Goal: Contribute content: Add original content to the website for others to see

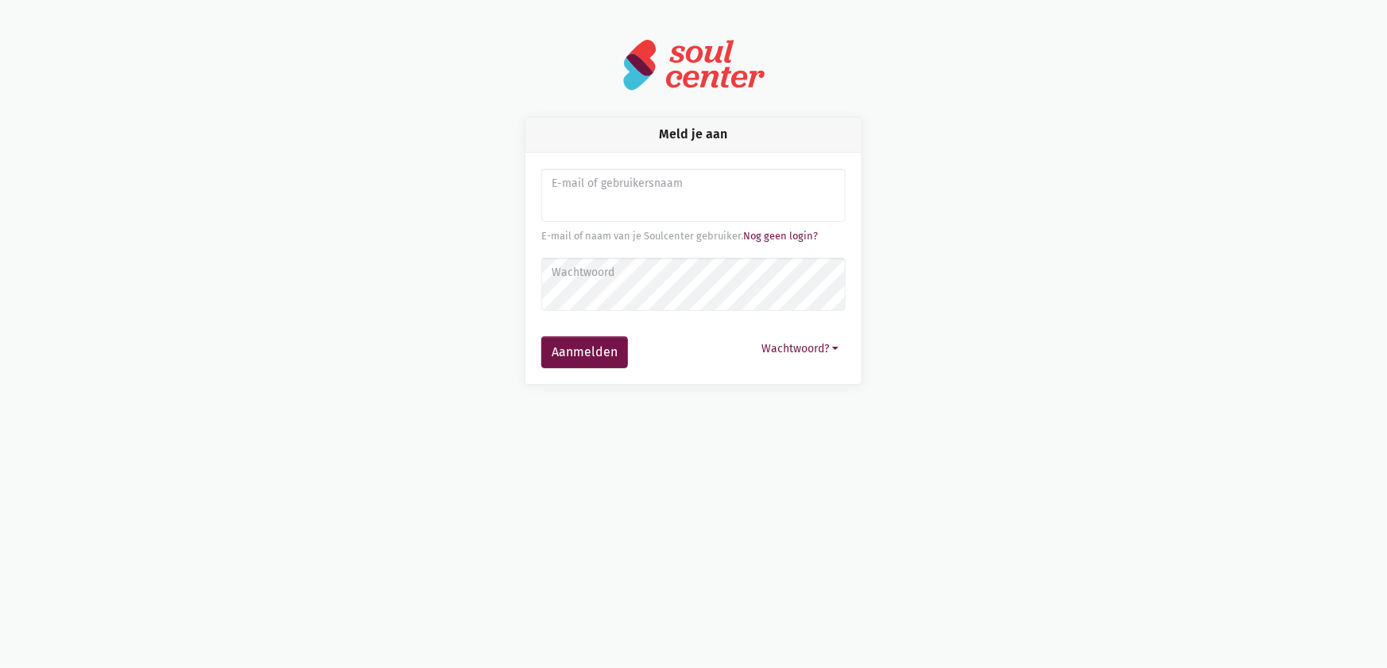
type input "[EMAIL_ADDRESS][DOMAIN_NAME]"
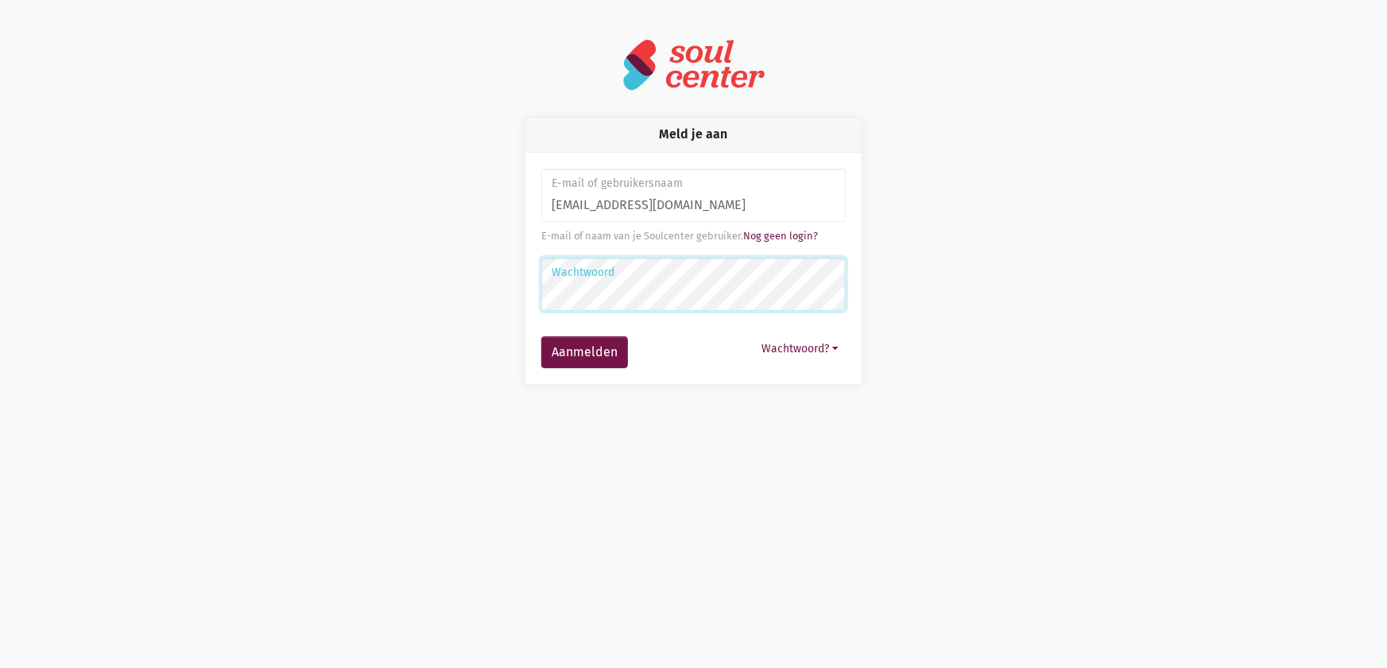
click at [541, 336] on button "Aanmelden" at bounding box center [584, 352] width 87 height 32
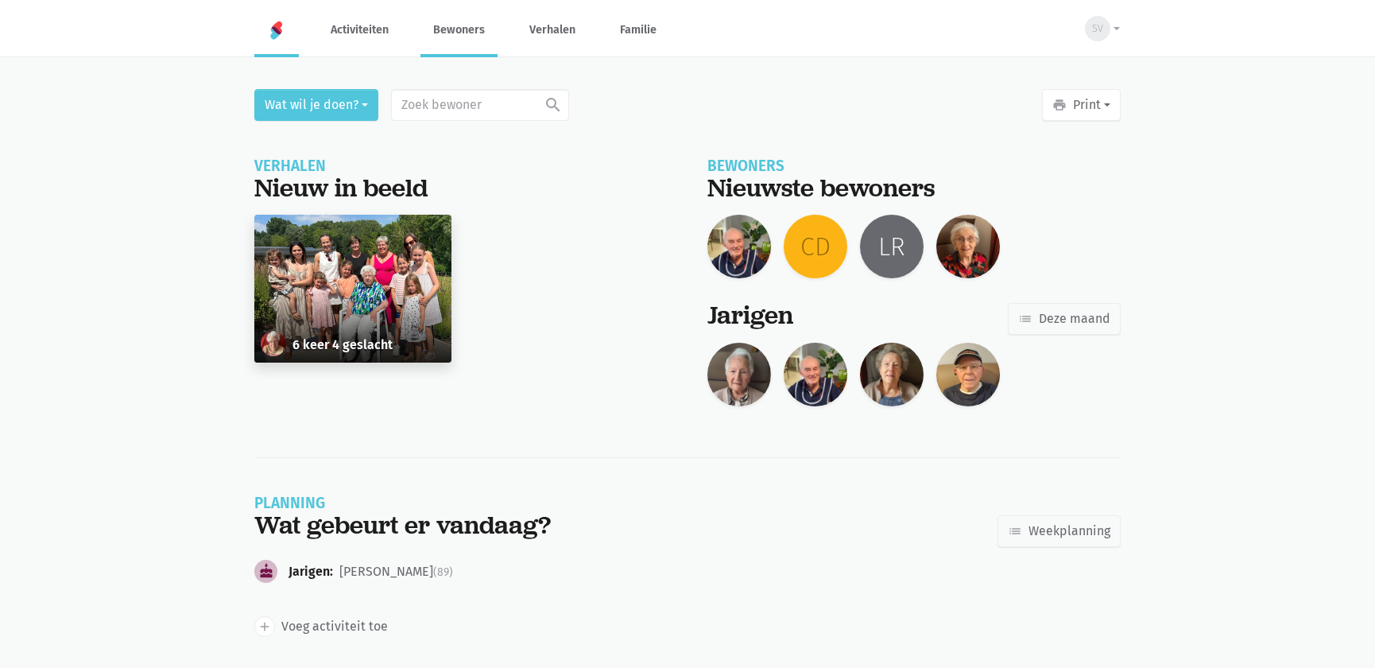
click at [468, 38] on link "Bewoners" at bounding box center [459, 29] width 77 height 53
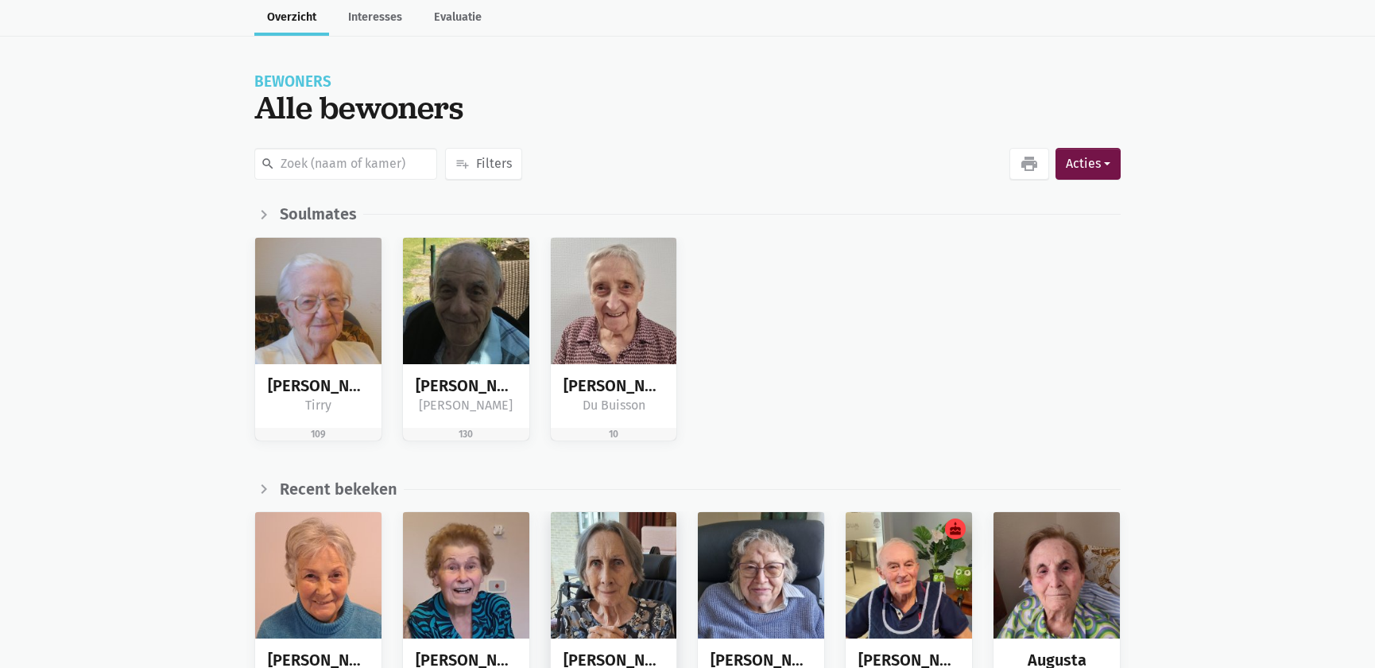
scroll to position [289, 0]
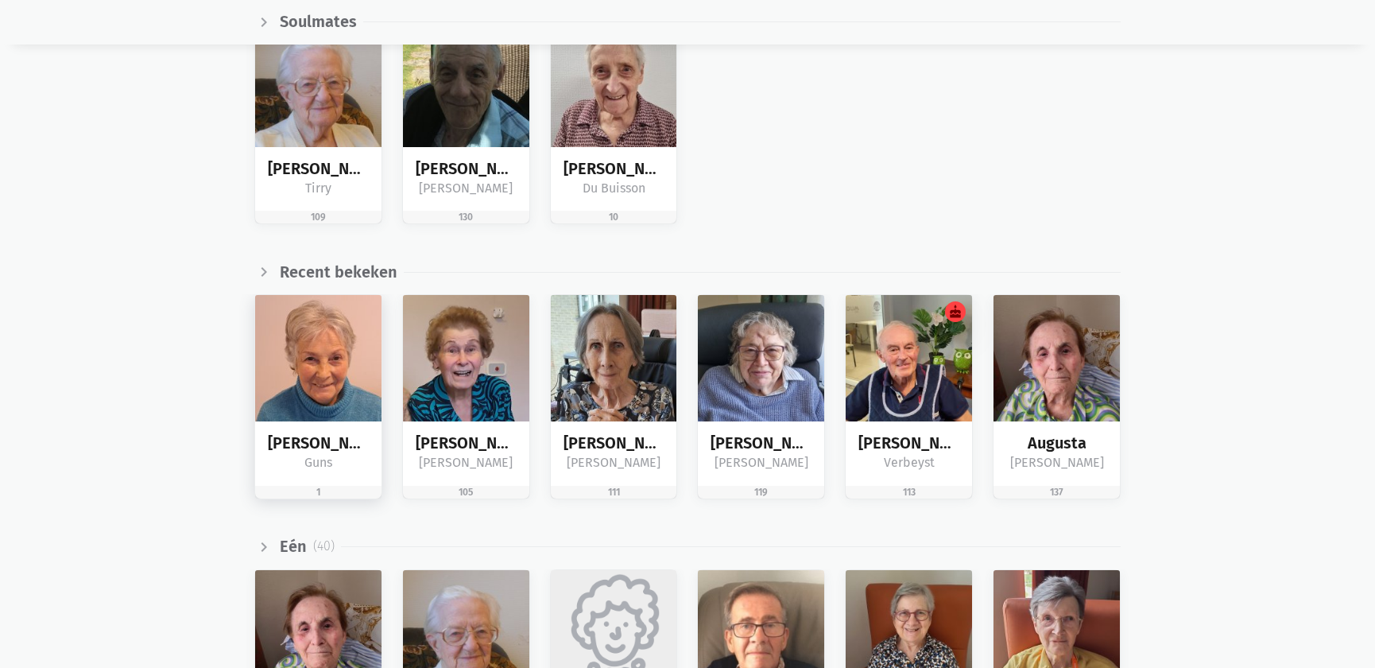
click at [340, 373] on img at bounding box center [318, 358] width 126 height 126
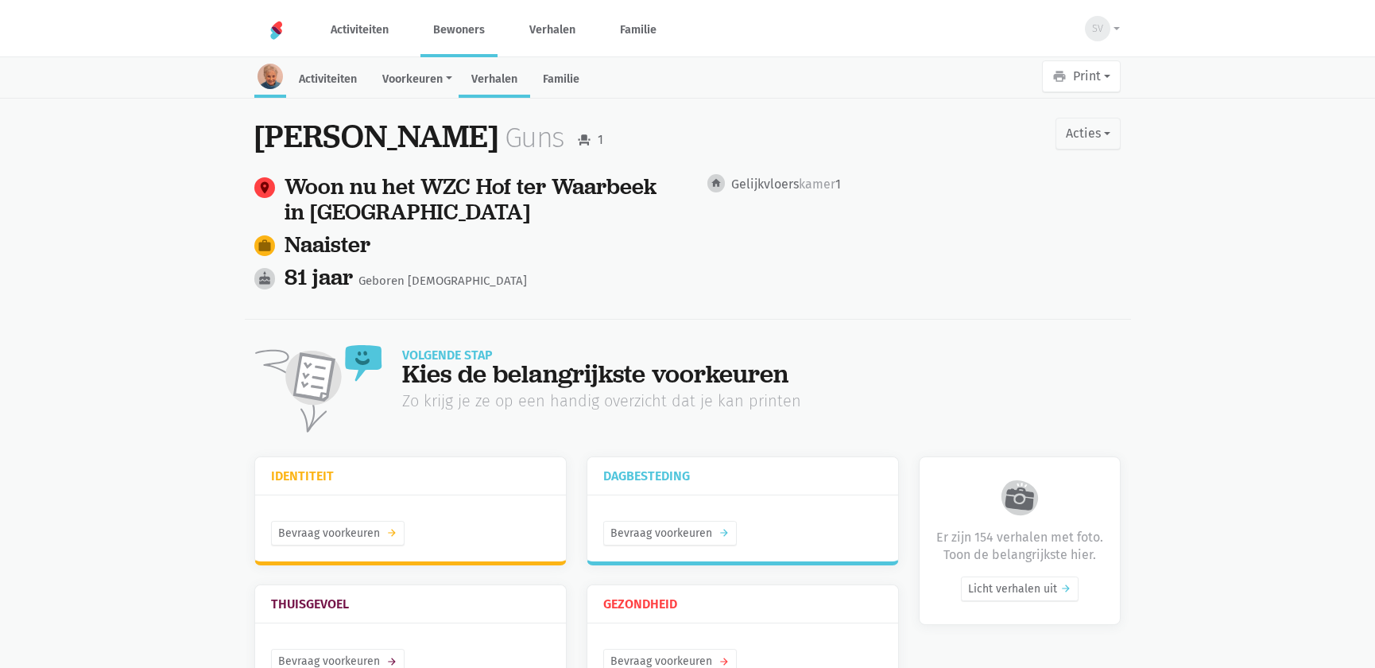
click at [495, 68] on link "Verhalen" at bounding box center [495, 81] width 72 height 34
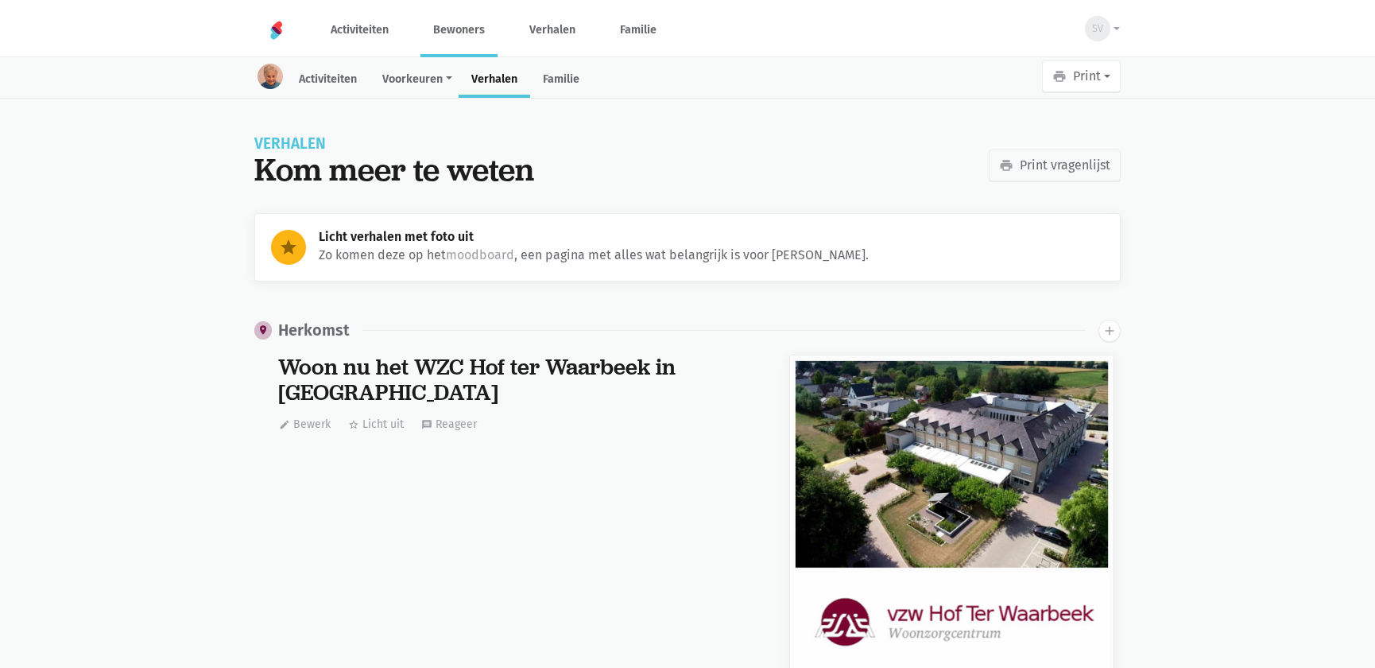
scroll to position [27817, 0]
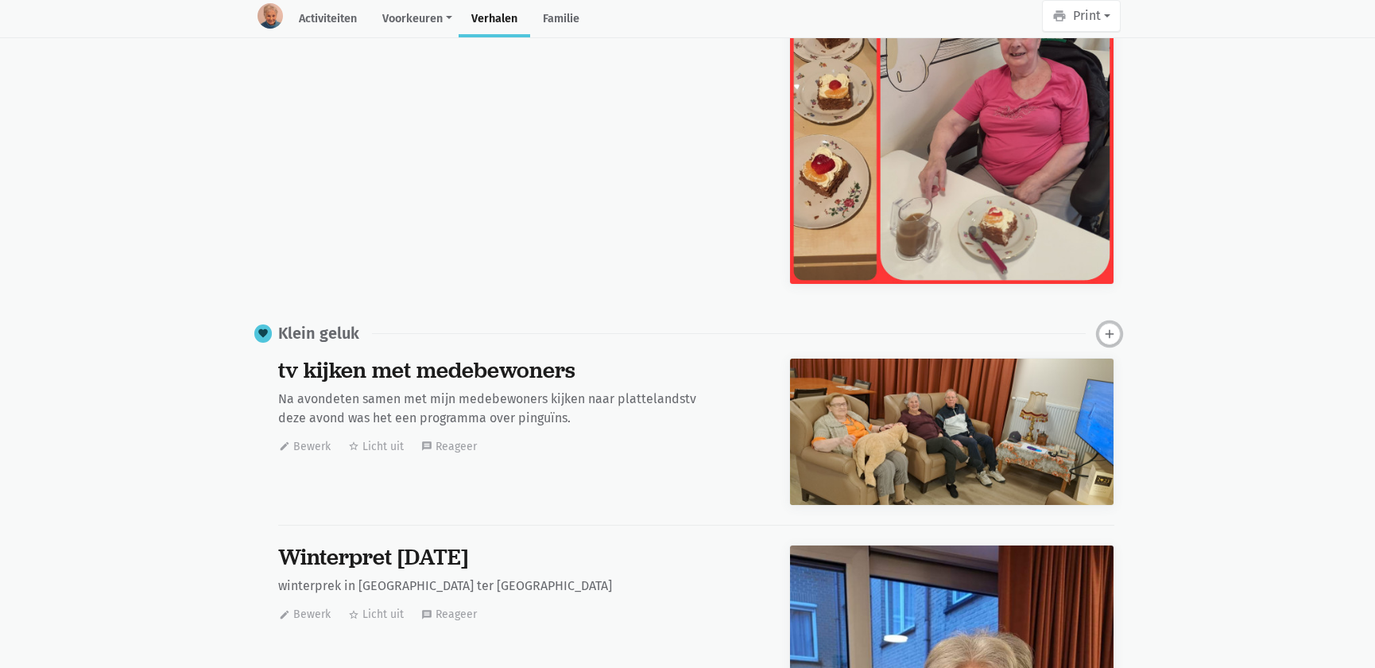
click at [1117, 334] on button "add" at bounding box center [1110, 334] width 22 height 22
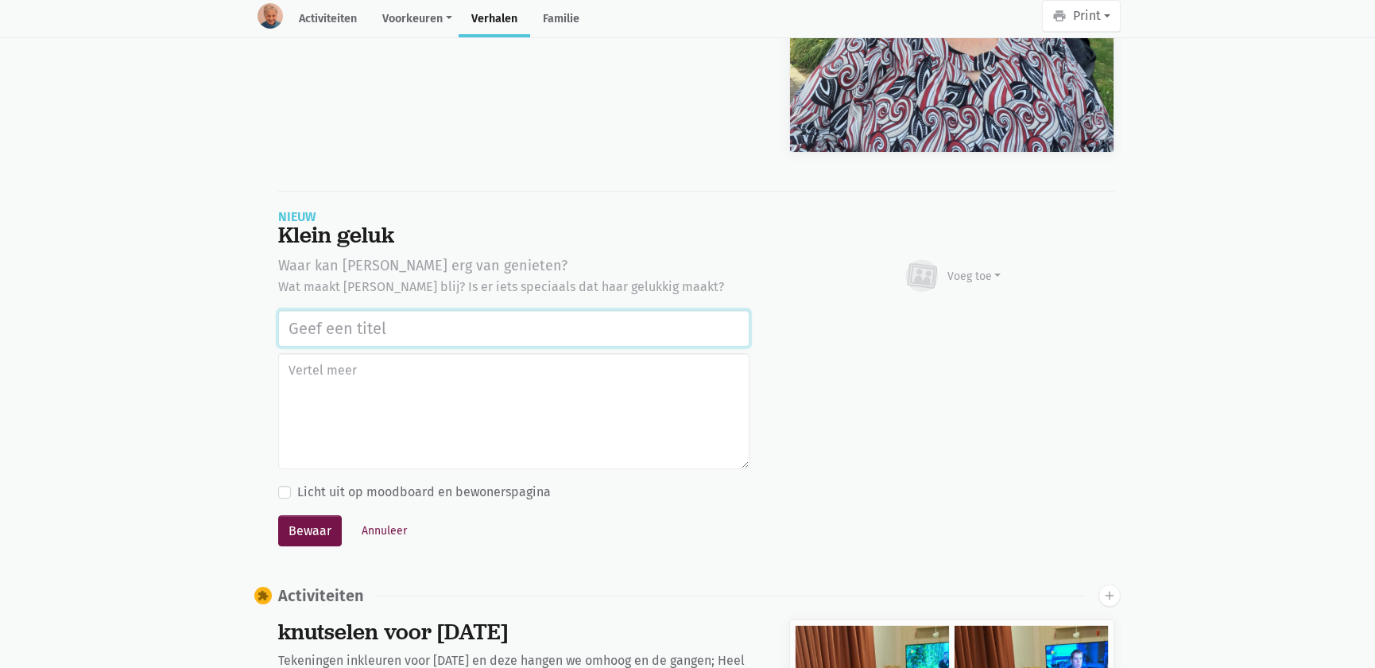
click at [529, 319] on input "text" at bounding box center [513, 328] width 471 height 37
type input "N"
drag, startPoint x: 598, startPoint y: 334, endPoint x: 223, endPoint y: 353, distance: 375.7
type input "Wandeling naar de manage 30/07/2025"
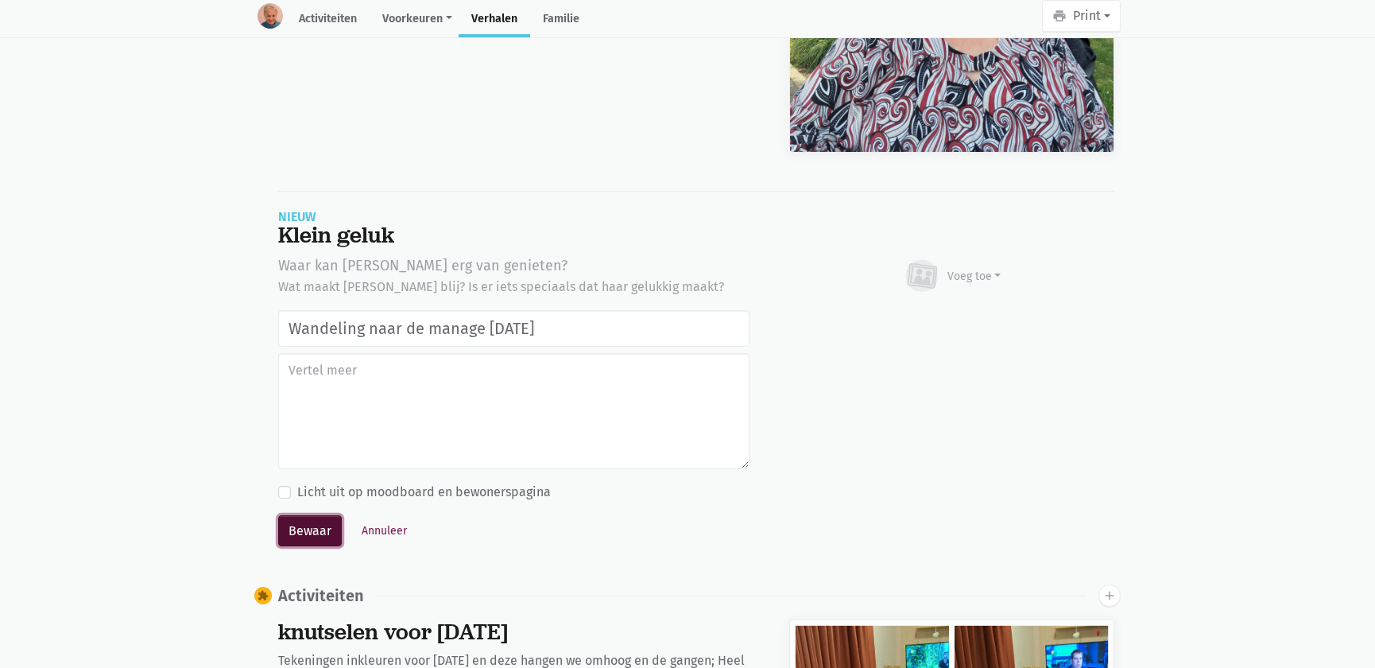
click at [315, 526] on button "Bewaar" at bounding box center [310, 531] width 64 height 32
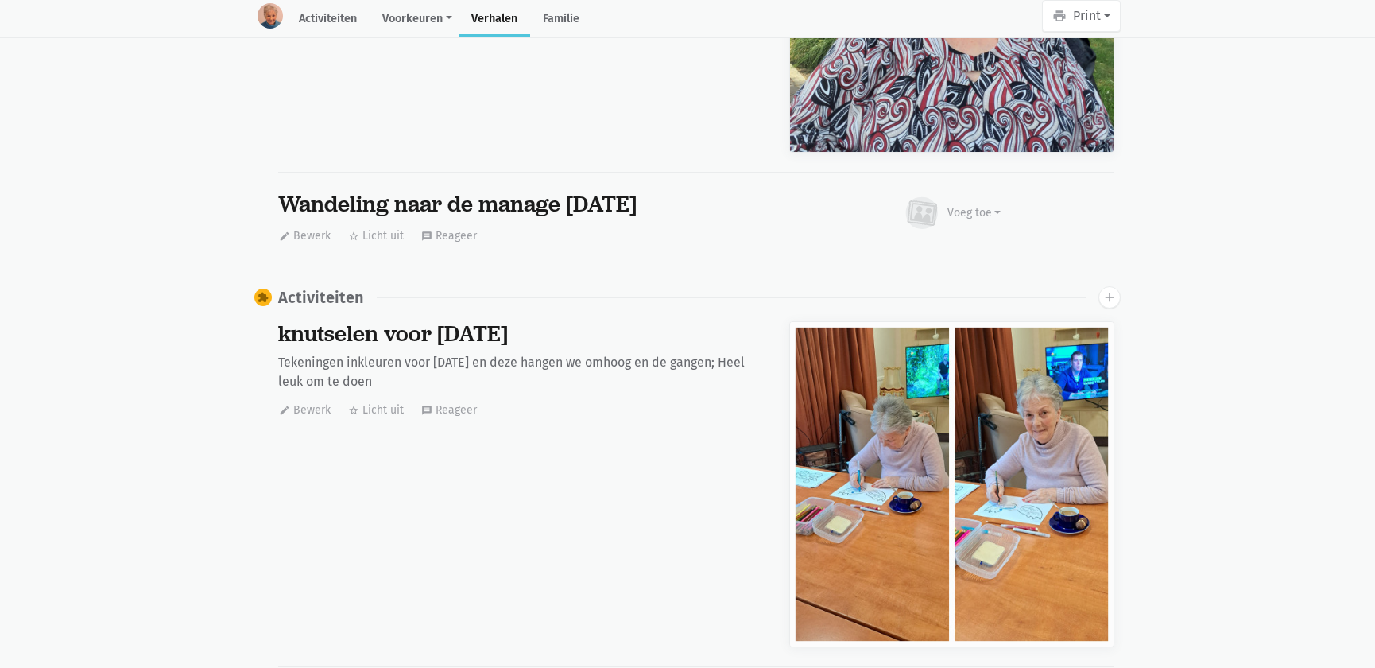
scroll to position [0, 0]
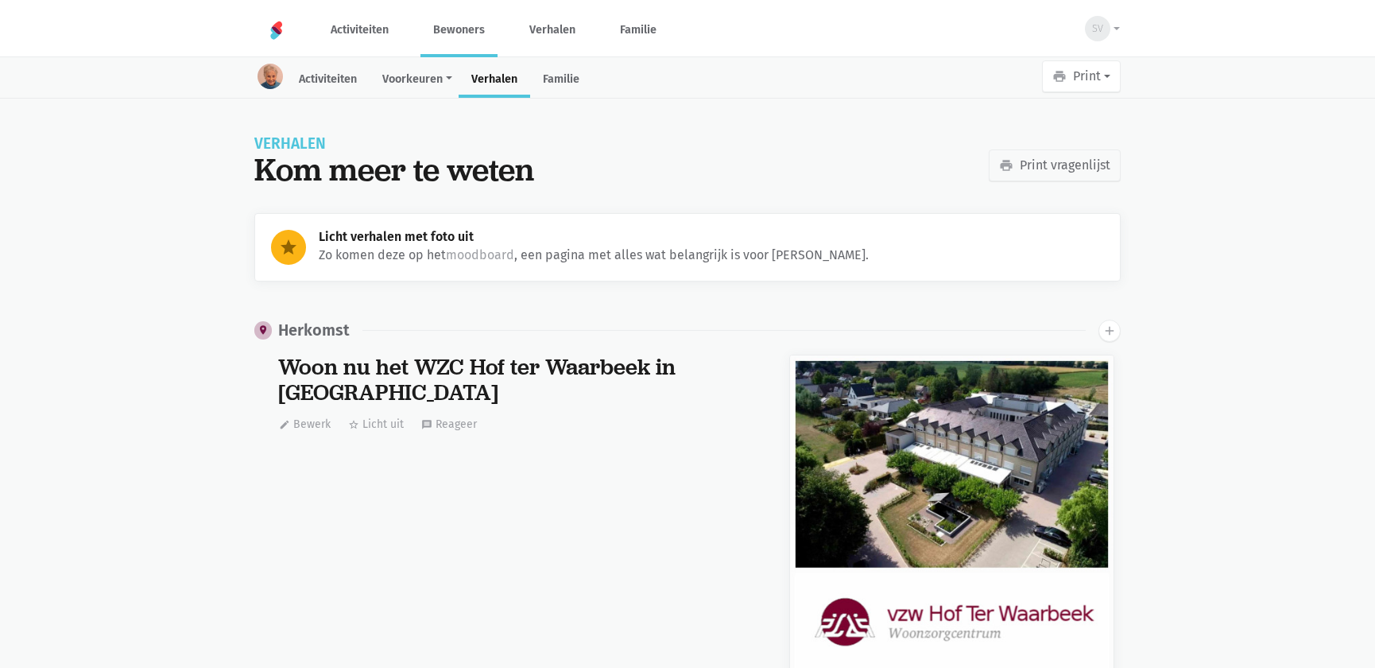
click at [455, 27] on link "Bewoners" at bounding box center [459, 29] width 77 height 53
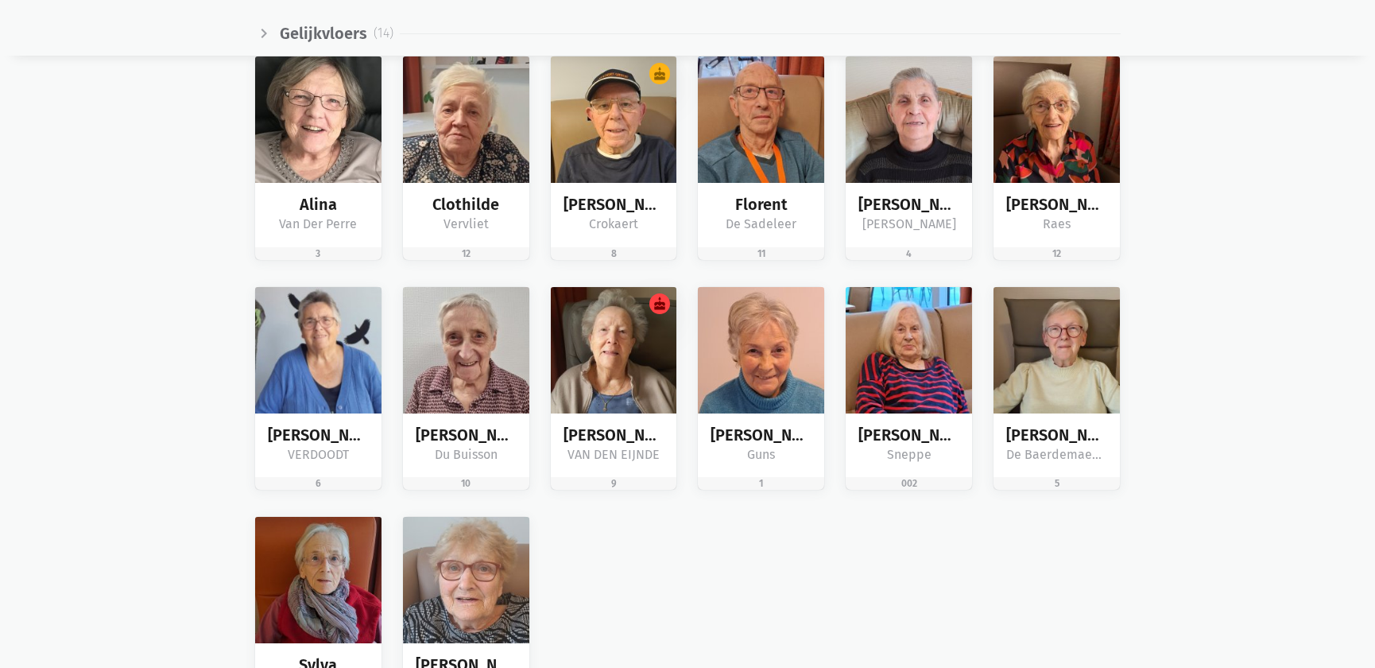
scroll to position [2529, 0]
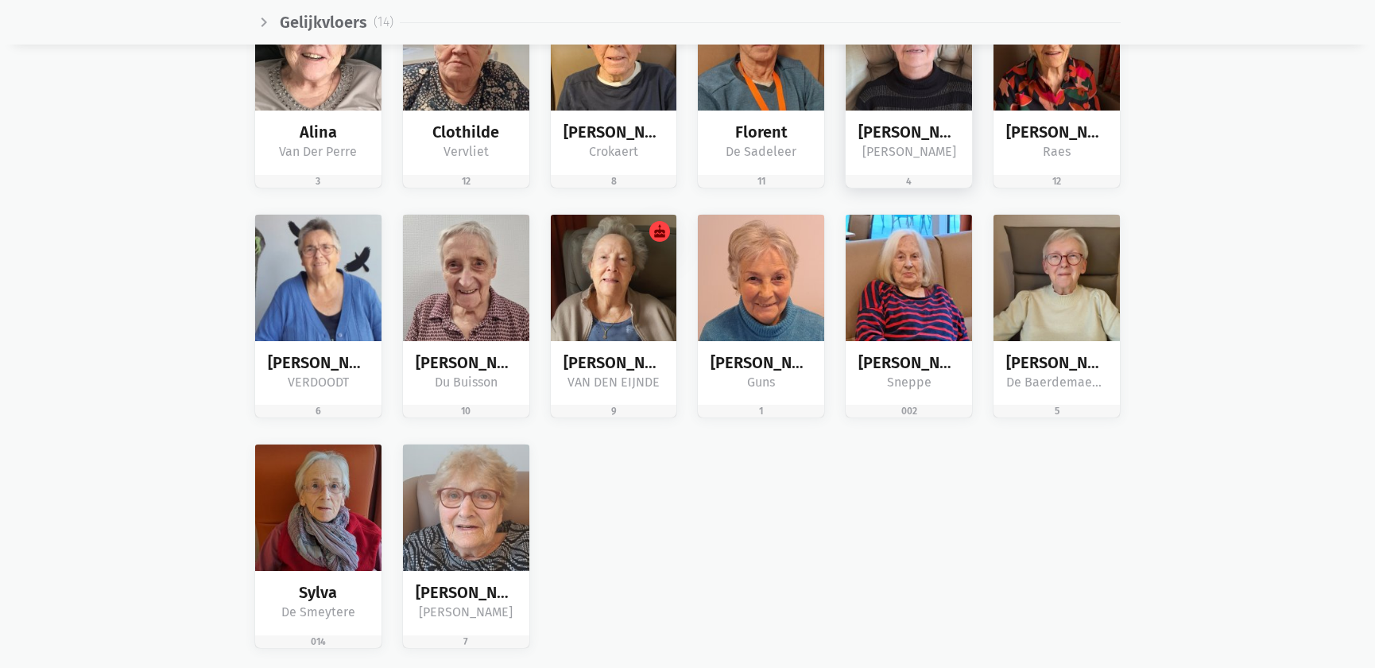
click at [921, 133] on div "[PERSON_NAME]" at bounding box center [908, 132] width 101 height 18
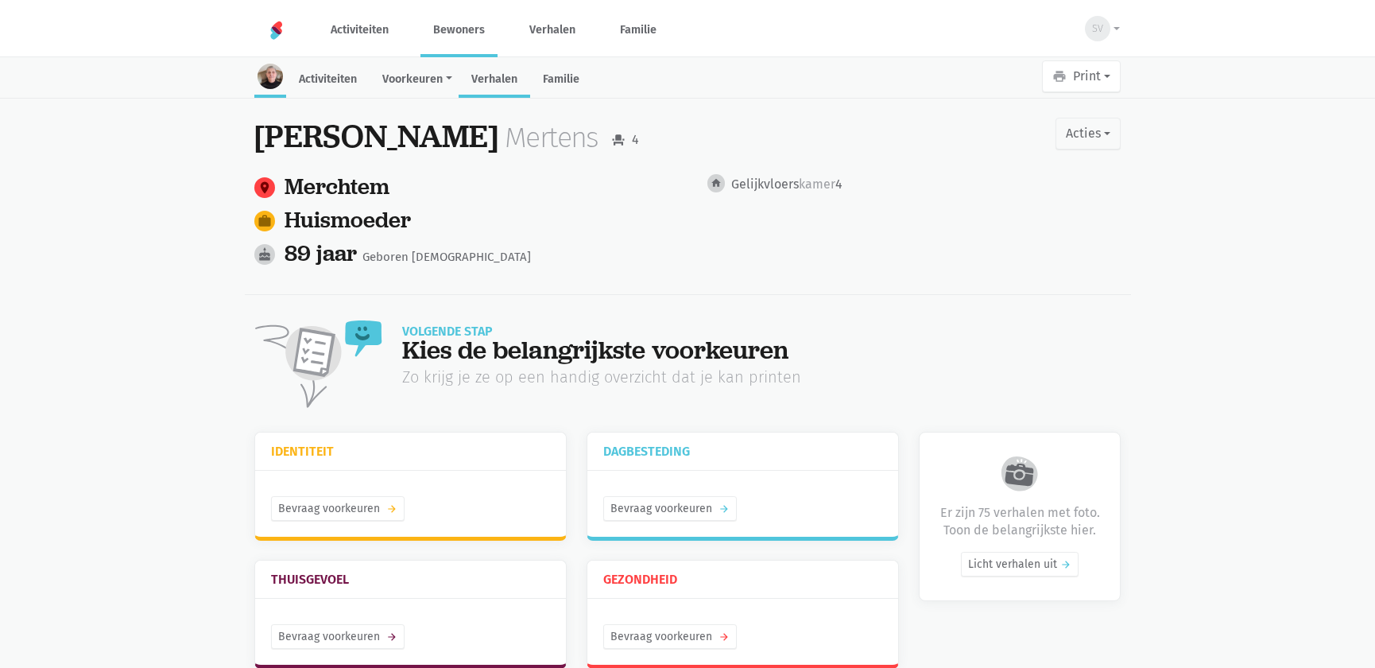
click at [486, 68] on link "Verhalen" at bounding box center [495, 81] width 72 height 34
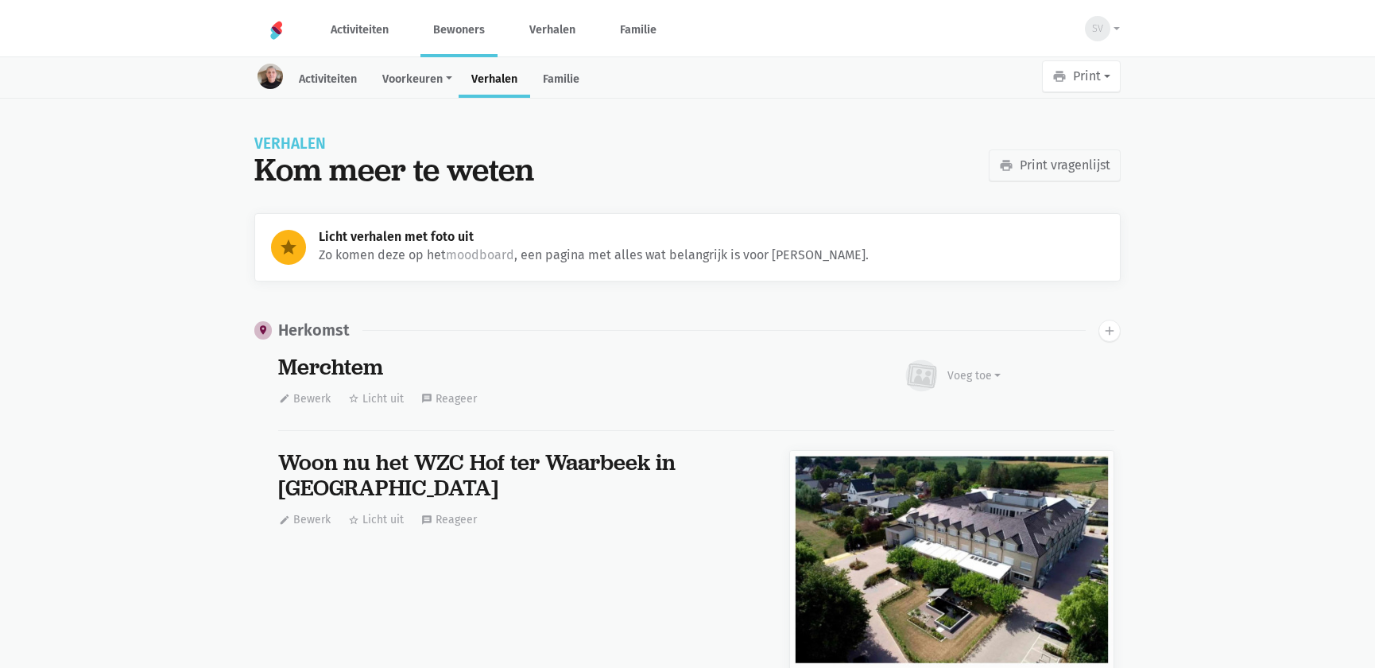
scroll to position [12897, 0]
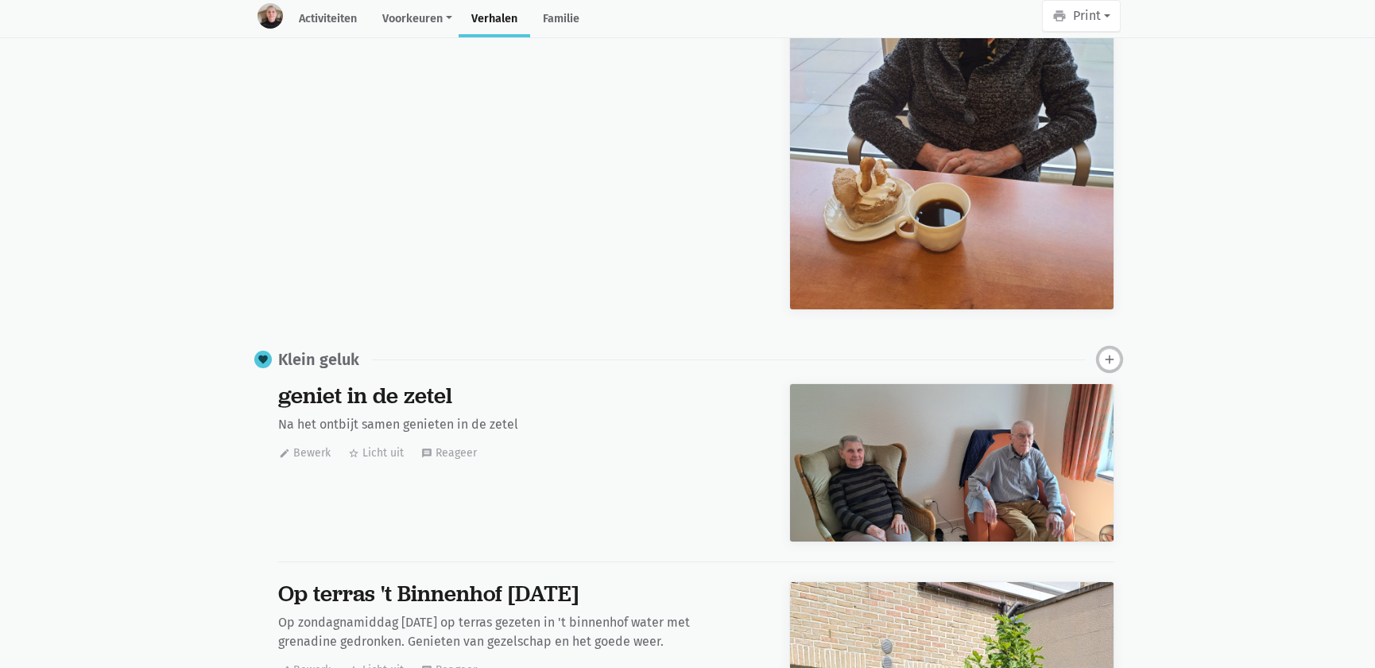
click at [1108, 352] on icon "add" at bounding box center [1110, 359] width 14 height 14
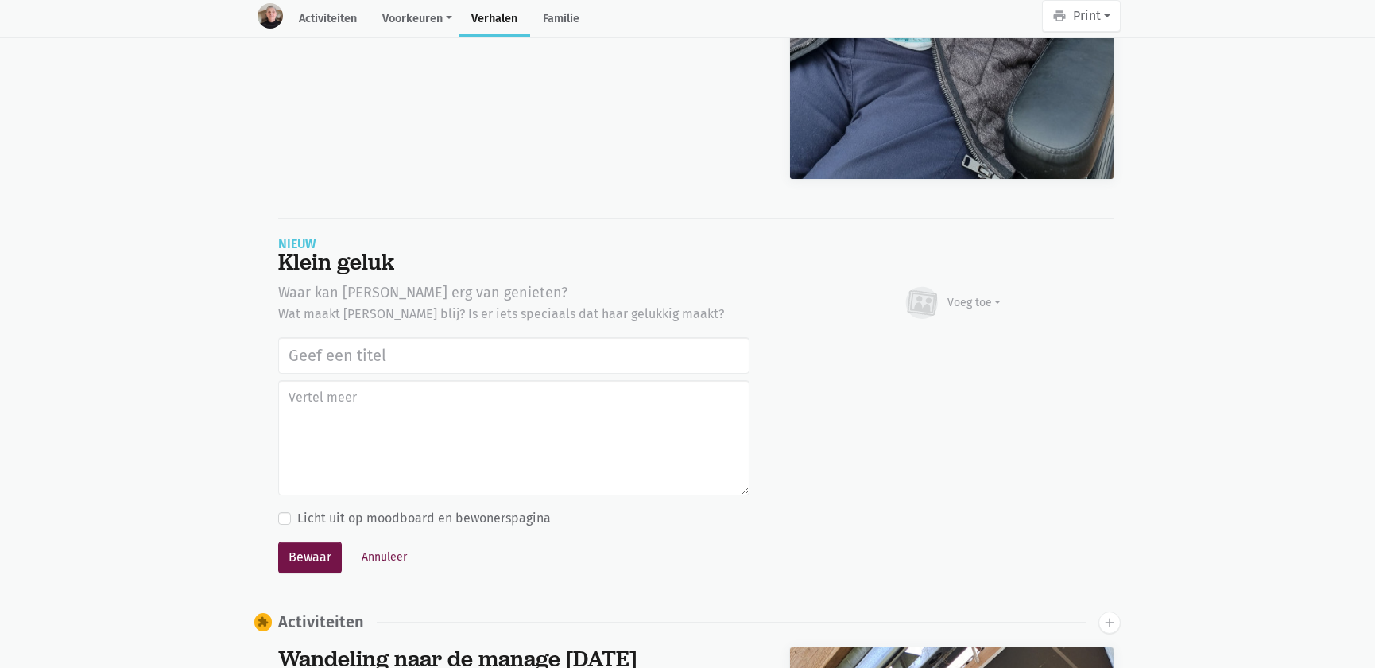
click at [500, 337] on input "text" at bounding box center [513, 355] width 471 height 37
type input "Wandeling naar de manage 30/07/2025"
click at [326, 541] on button "Bewaar" at bounding box center [310, 557] width 64 height 32
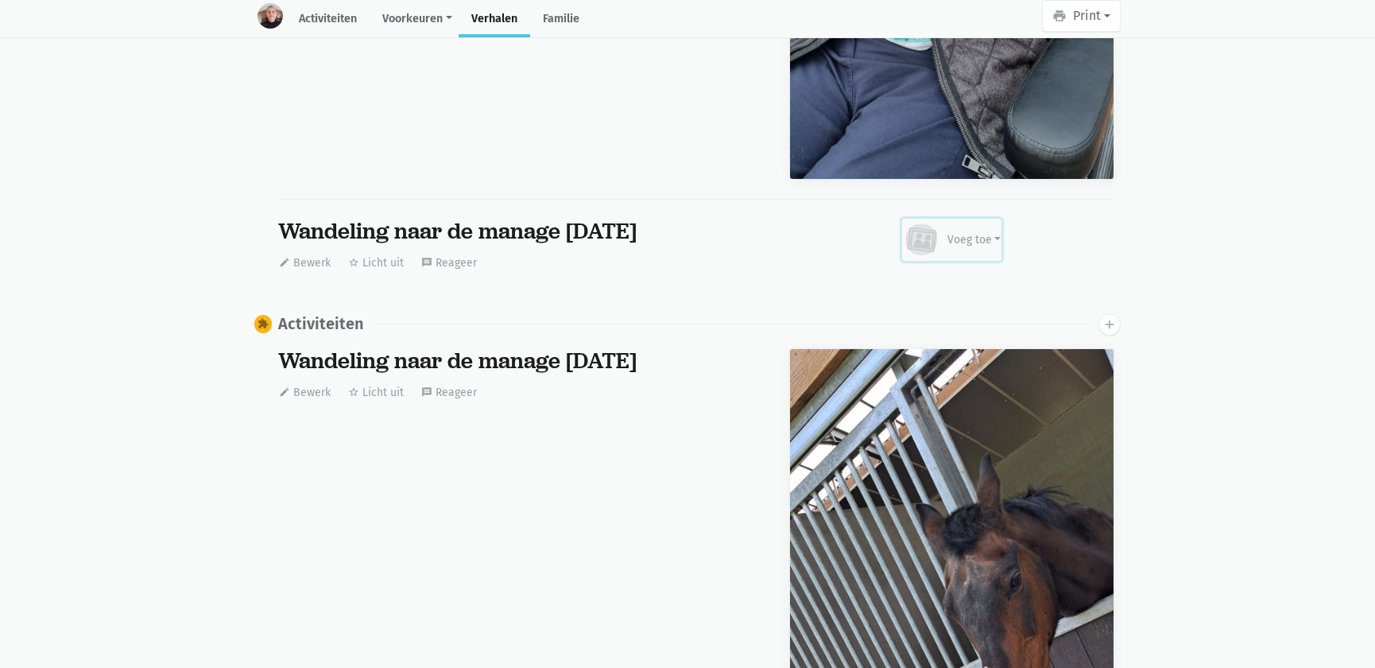
click at [990, 231] on div "Voeg toe" at bounding box center [975, 239] width 54 height 17
click at [967, 273] on link "Afbeelding" at bounding box center [943, 286] width 115 height 27
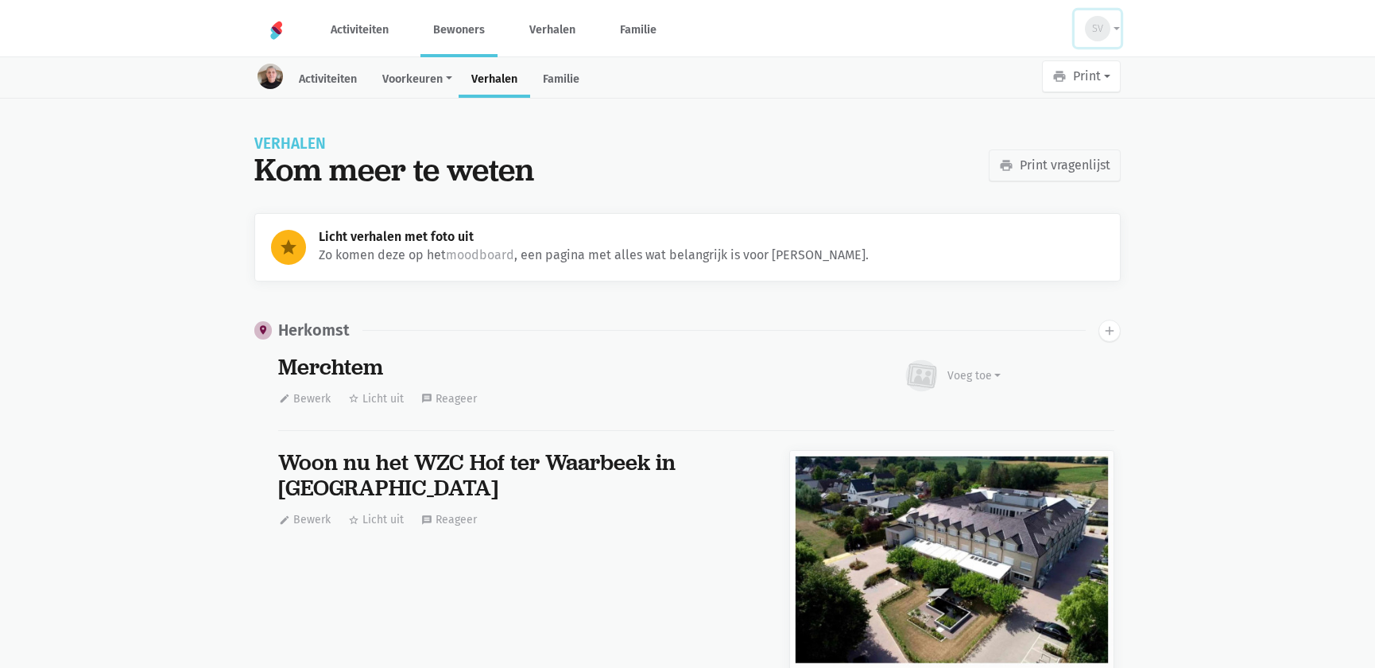
click at [1094, 15] on button "SV" at bounding box center [1098, 28] width 46 height 37
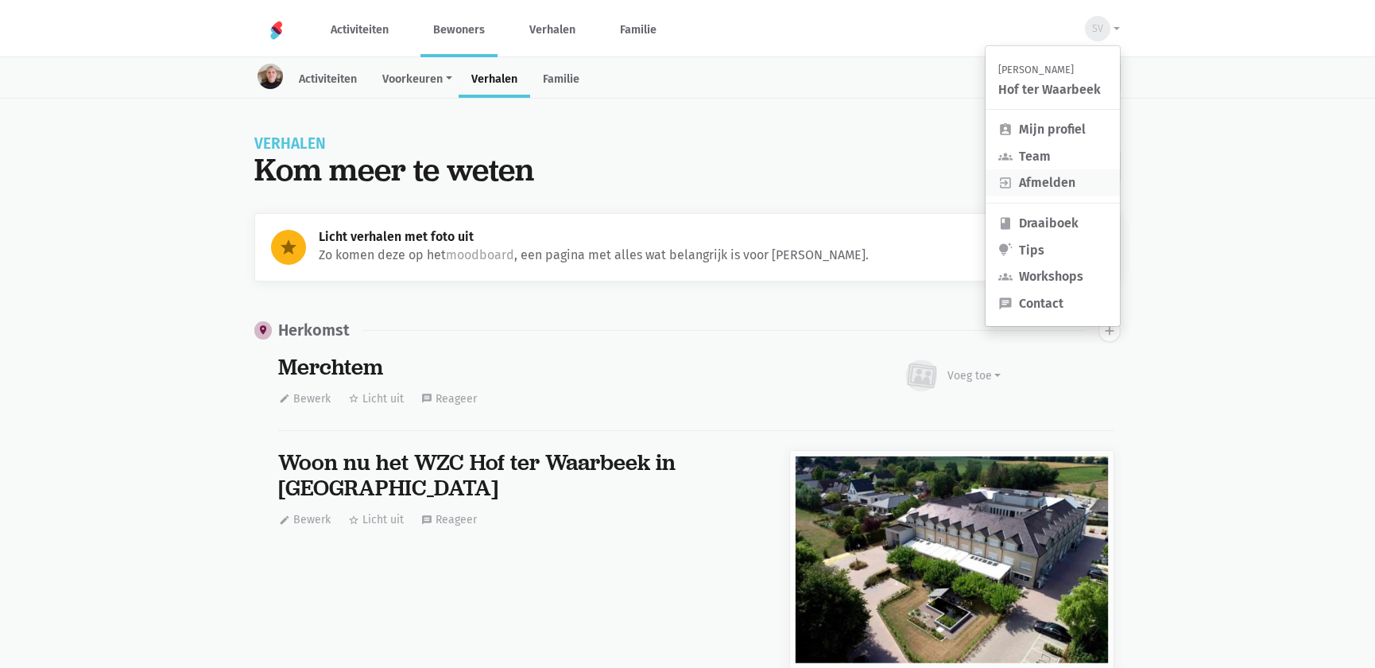
click at [1029, 188] on link "exit_to_app Afmelden" at bounding box center [1053, 182] width 134 height 27
